Goal: Navigation & Orientation: Find specific page/section

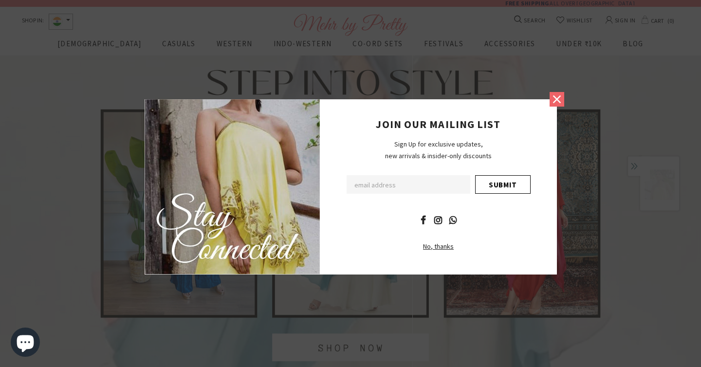
click at [555, 101] on icon at bounding box center [556, 99] width 13 height 13
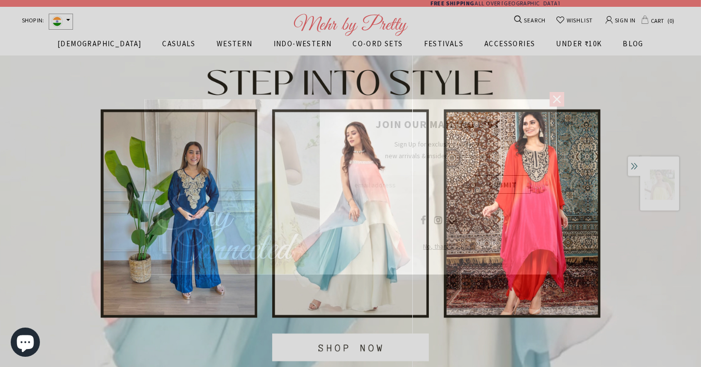
click at [557, 103] on icon at bounding box center [556, 99] width 13 height 13
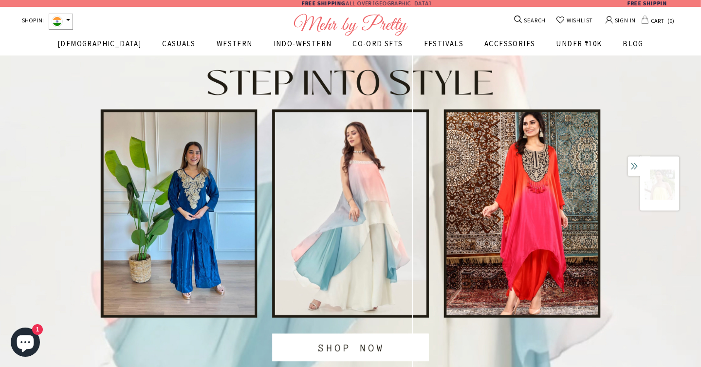
click at [217, 43] on span "WESTERN" at bounding box center [235, 43] width 36 height 9
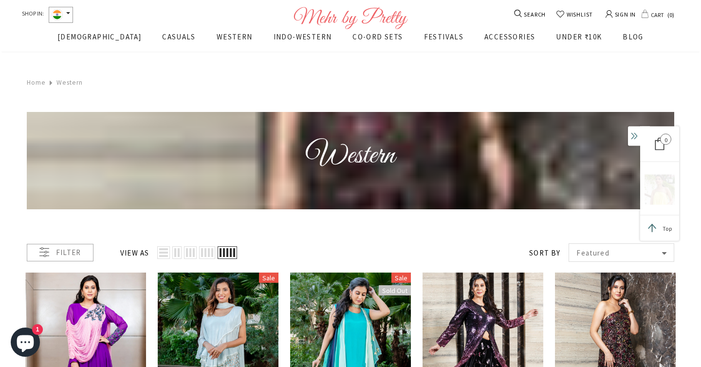
scroll to position [163, 0]
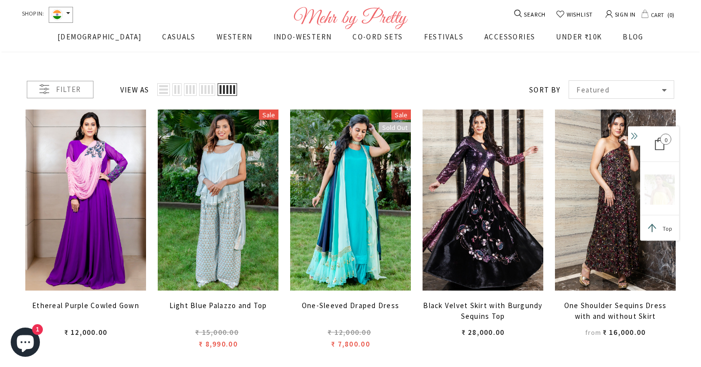
click at [217, 43] on link "WESTERN" at bounding box center [235, 41] width 36 height 20
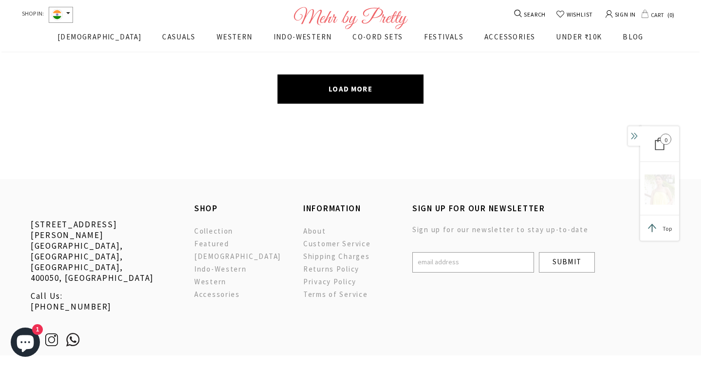
scroll to position [2975, 0]
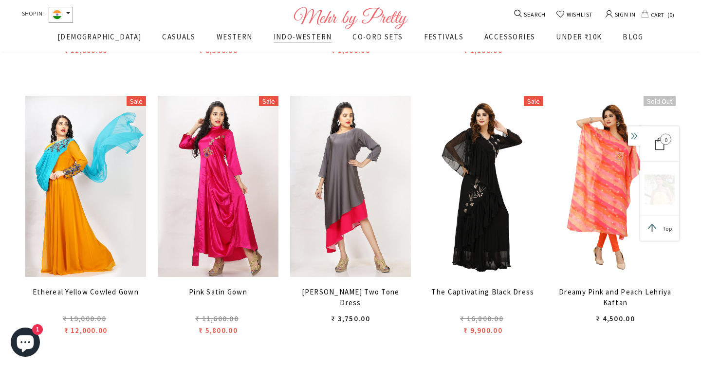
click at [285, 36] on span "INDO-WESTERN" at bounding box center [303, 36] width 58 height 9
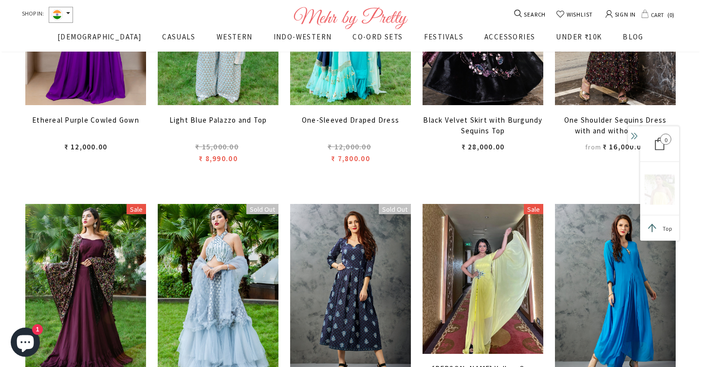
scroll to position [284, 0]
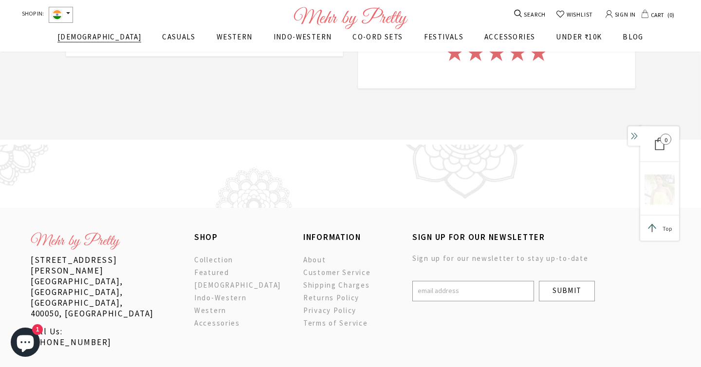
scroll to position [1864, 0]
